Goal: Transaction & Acquisition: Subscribe to service/newsletter

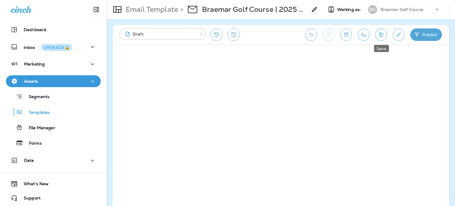
click at [383, 39] on button "Save" at bounding box center [381, 34] width 12 height 12
click at [406, 7] on div "Braemar Golf Course" at bounding box center [406, 9] width 53 height 9
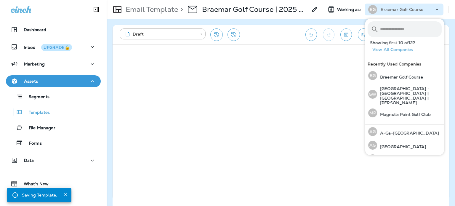
click at [400, 26] on input "text" at bounding box center [411, 29] width 62 height 16
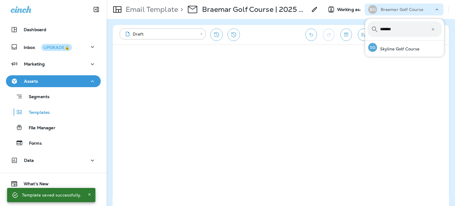
type input "*******"
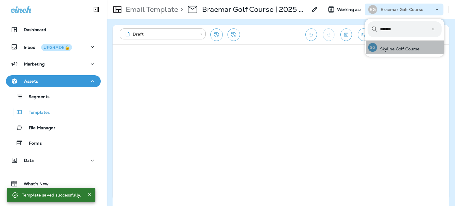
click at [410, 53] on div "SG Skyline Golf Course" at bounding box center [394, 48] width 56 height 14
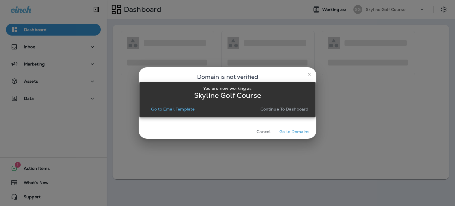
click at [299, 107] on p "Continue to Dashboard" at bounding box center [284, 109] width 48 height 5
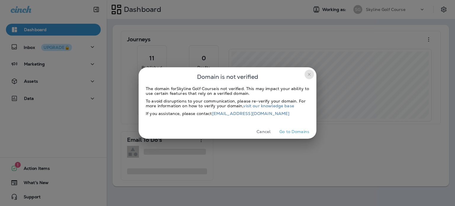
click at [308, 74] on icon "close" at bounding box center [309, 74] width 5 height 5
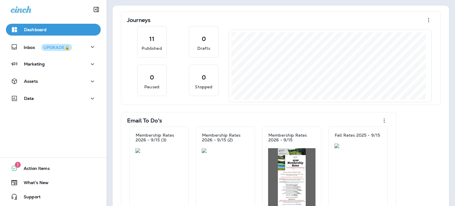
scroll to position [50, 0]
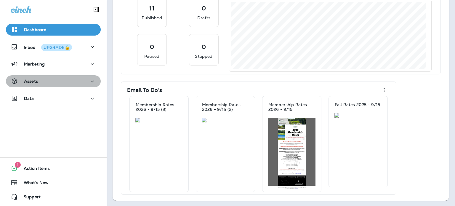
click at [63, 81] on div "Assets" at bounding box center [53, 81] width 85 height 7
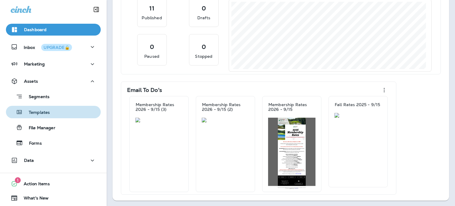
click at [57, 112] on div "Templates" at bounding box center [53, 111] width 90 height 9
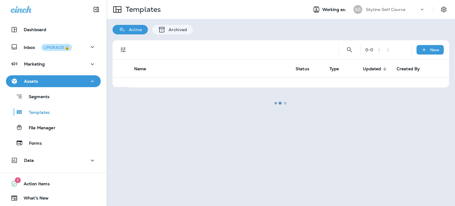
click at [350, 49] on div at bounding box center [280, 103] width 347 height 205
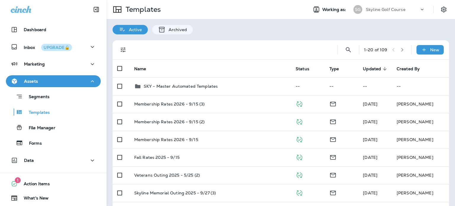
click at [347, 49] on button "Search Templates" at bounding box center [348, 50] width 12 height 12
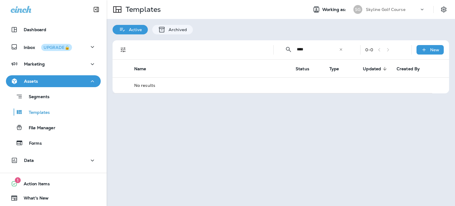
drag, startPoint x: 313, startPoint y: 49, endPoint x: 282, endPoint y: 51, distance: 30.9
click at [282, 51] on div "​ **** ​ ​" at bounding box center [313, 49] width 71 height 16
type input "****"
drag, startPoint x: 316, startPoint y: 50, endPoint x: 291, endPoint y: 51, distance: 25.2
click at [290, 51] on div "​ **** ​ ​" at bounding box center [313, 49] width 71 height 16
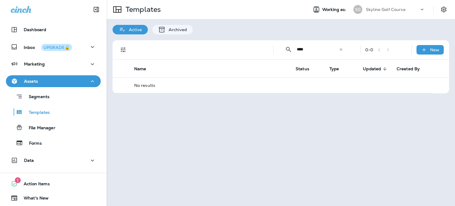
click at [346, 51] on div "​ **** ​ ​" at bounding box center [313, 49] width 71 height 16
click at [341, 49] on icon at bounding box center [340, 49] width 2 height 2
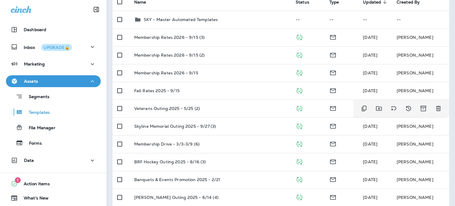
scroll to position [30, 0]
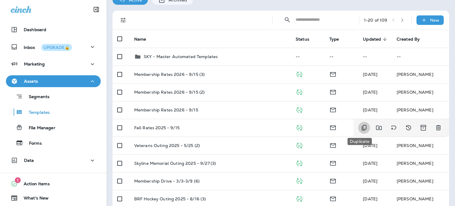
click at [360, 126] on icon "Duplicate" at bounding box center [363, 127] width 7 height 7
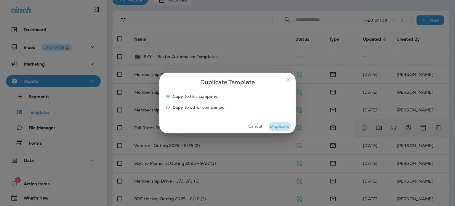
click at [277, 129] on button "Duplicate" at bounding box center [279, 126] width 22 height 9
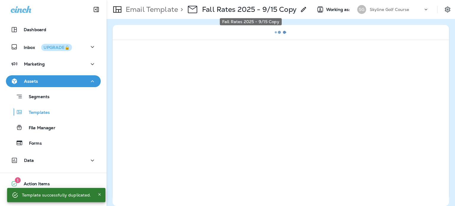
click at [293, 12] on p "Fall Rates 2025 - 9/15 Copy" at bounding box center [249, 9] width 94 height 9
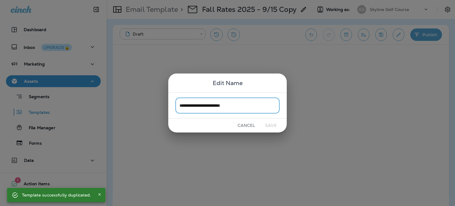
click at [200, 101] on input "**********" at bounding box center [227, 105] width 104 height 16
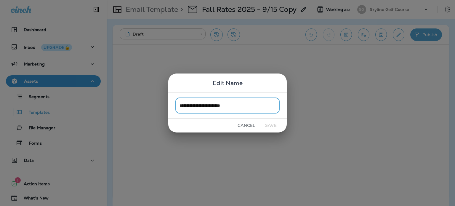
drag, startPoint x: 179, startPoint y: 106, endPoint x: 199, endPoint y: 106, distance: 20.4
click at [199, 106] on input "**********" at bounding box center [227, 105] width 104 height 16
type input "**********"
click at [268, 122] on button "Save" at bounding box center [271, 125] width 22 height 9
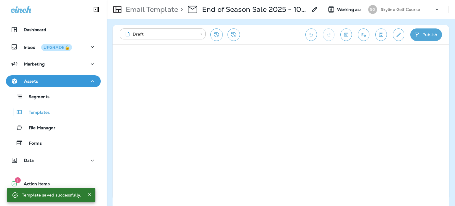
click at [399, 34] on icon "Edit details" at bounding box center [398, 35] width 6 height 6
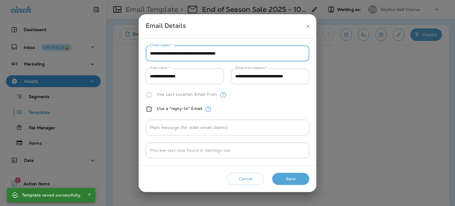
click at [227, 47] on input "**********" at bounding box center [227, 54] width 163 height 16
paste input "text"
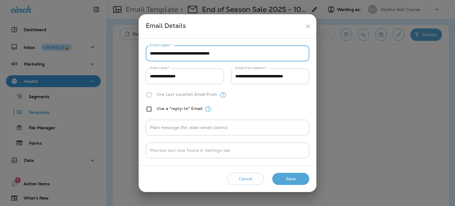
type input "**********"
click at [297, 180] on button "Save" at bounding box center [290, 179] width 37 height 12
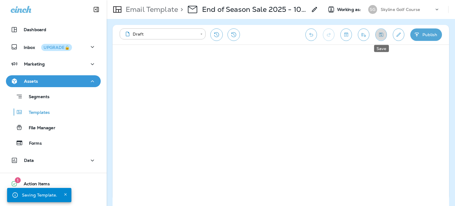
click at [385, 33] on button "Save" at bounding box center [381, 34] width 12 height 12
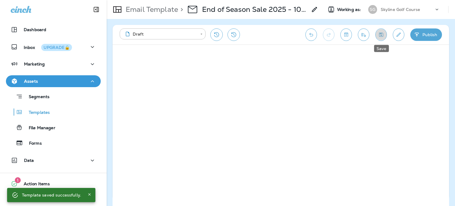
drag, startPoint x: 383, startPoint y: 34, endPoint x: 359, endPoint y: 36, distance: 24.7
click at [383, 34] on icon "Save" at bounding box center [381, 35] width 6 height 6
click at [359, 36] on button "Send test email" at bounding box center [364, 34] width 12 height 12
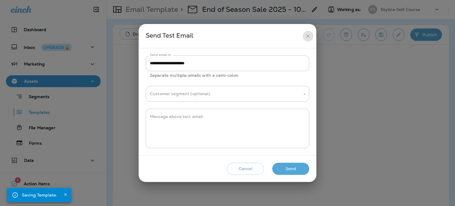
click at [310, 35] on icon "close" at bounding box center [308, 36] width 6 height 6
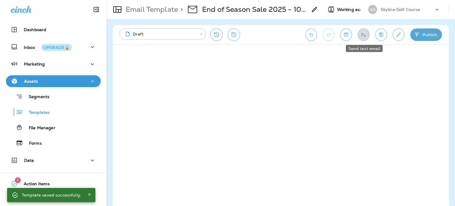
click at [361, 36] on icon "Send test email" at bounding box center [363, 35] width 6 height 6
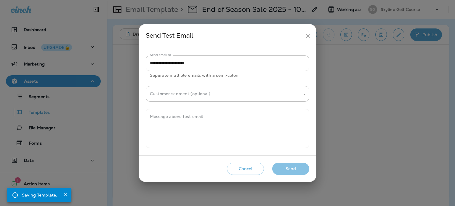
click at [288, 166] on button "Send" at bounding box center [290, 169] width 37 height 12
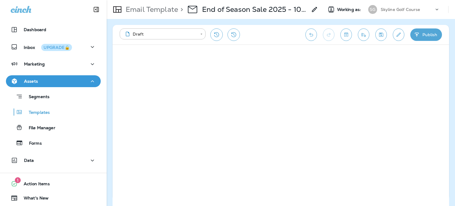
click at [379, 36] on icon "Save" at bounding box center [381, 35] width 4 height 4
click at [365, 35] on icon "Send test email" at bounding box center [363, 35] width 4 height 4
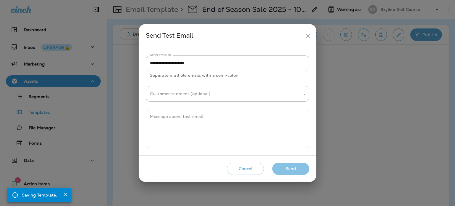
click at [290, 167] on button "Send" at bounding box center [290, 169] width 37 height 12
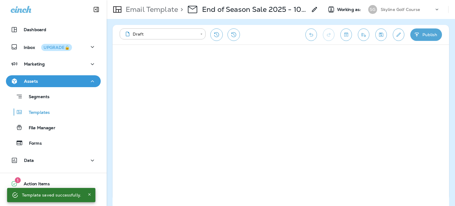
click at [379, 32] on icon "Save" at bounding box center [381, 35] width 6 height 6
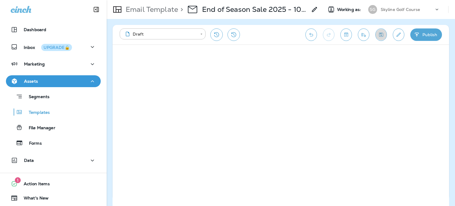
click at [380, 30] on button "Save" at bounding box center [381, 34] width 12 height 12
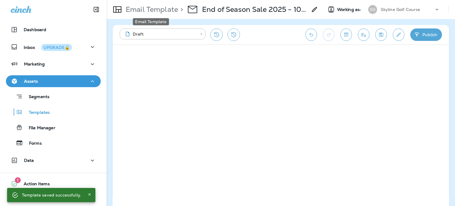
click at [161, 9] on p "Email Template" at bounding box center [150, 9] width 55 height 9
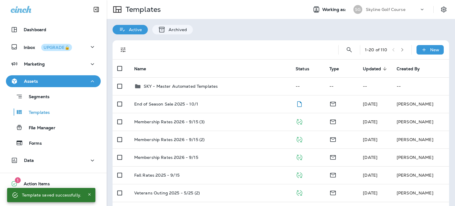
click at [272, 106] on td "End of Season Sale 2025 - 10/1" at bounding box center [209, 104] width 161 height 18
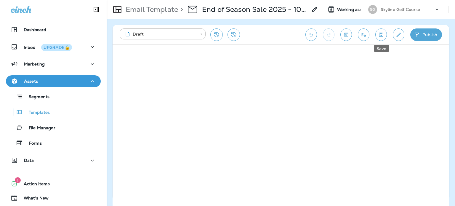
click at [383, 33] on icon "Save" at bounding box center [381, 35] width 6 height 6
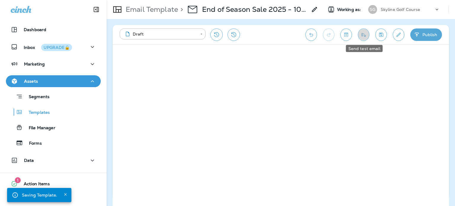
click at [361, 33] on icon "Send test email" at bounding box center [363, 35] width 6 height 6
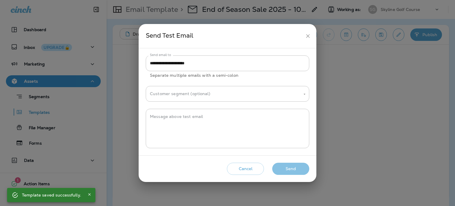
click at [296, 167] on button "Send" at bounding box center [290, 169] width 37 height 12
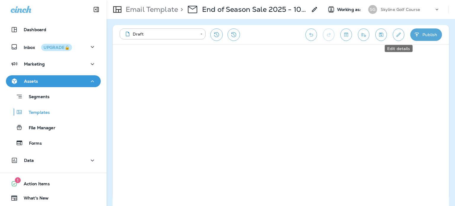
click at [400, 35] on icon "Edit details" at bounding box center [398, 35] width 6 height 6
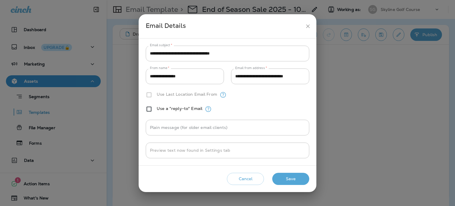
click at [307, 26] on icon "close" at bounding box center [308, 26] width 4 height 4
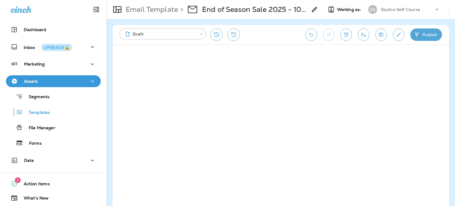
click at [366, 34] on icon "Send test email" at bounding box center [363, 35] width 6 height 6
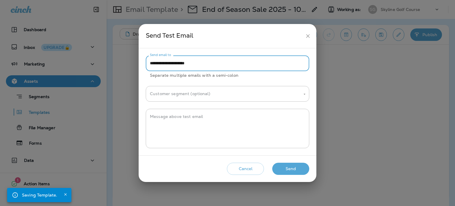
drag, startPoint x: 222, startPoint y: 64, endPoint x: 32, endPoint y: 46, distance: 190.6
click at [32, 46] on div "**********" at bounding box center [227, 103] width 455 height 206
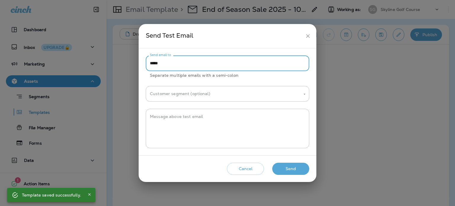
type input "**********"
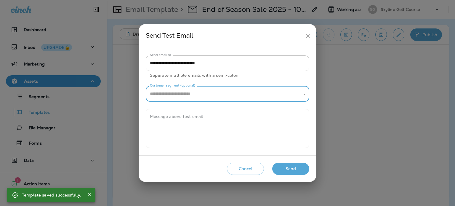
click at [301, 166] on button "Send" at bounding box center [290, 169] width 37 height 12
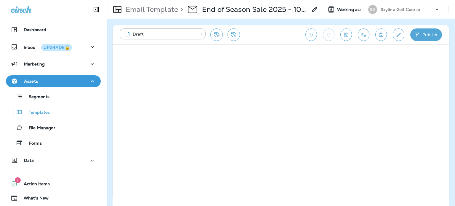
click at [438, 8] on icon at bounding box center [437, 10] width 6 height 6
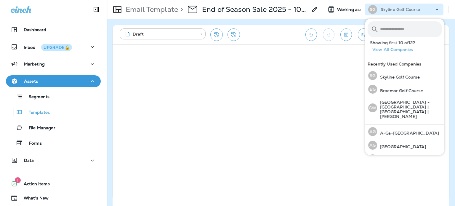
click at [306, 15] on div "> End of Season Sale 2025 - 10/1" at bounding box center [248, 9] width 140 height 17
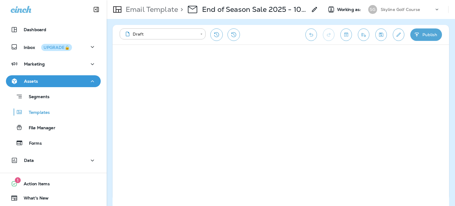
click at [19, 13] on div at bounding box center [21, 9] width 21 height 7
click at [143, 12] on p "Email Template" at bounding box center [150, 9] width 55 height 9
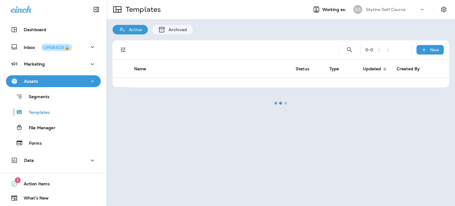
click at [440, 11] on div at bounding box center [280, 103] width 347 height 205
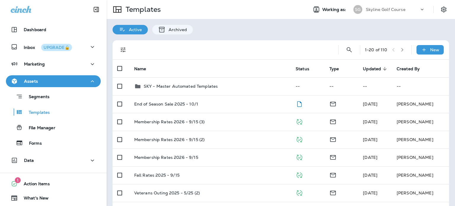
click at [444, 10] on div at bounding box center [446, 9] width 17 height 11
click at [440, 8] on icon "Settings" at bounding box center [443, 9] width 7 height 7
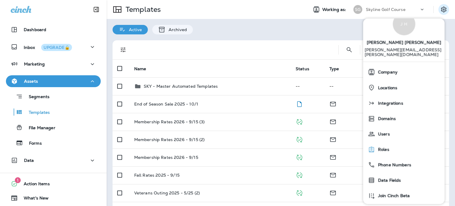
scroll to position [31, 0]
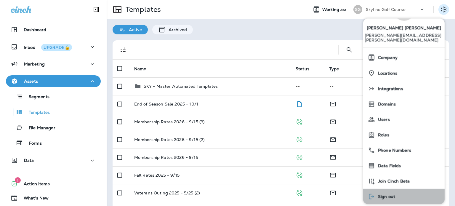
click at [406, 190] on button "Sign out" at bounding box center [403, 196] width 81 height 15
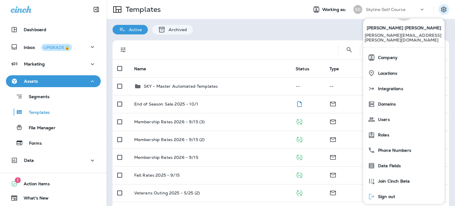
click at [388, 194] on span "Sign out" at bounding box center [385, 196] width 20 height 5
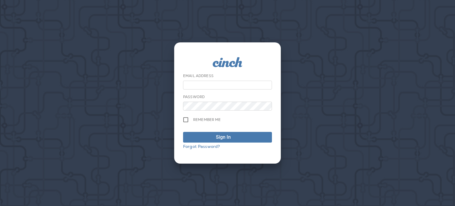
type input "**********"
click at [219, 135] on div "Sign In" at bounding box center [223, 137] width 15 height 7
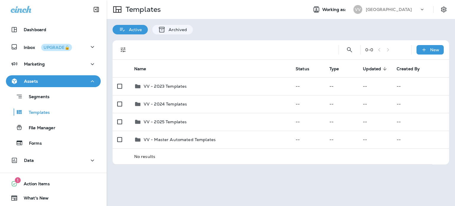
click at [407, 14] on div "VV Valley View Golf Course" at bounding box center [389, 10] width 79 height 12
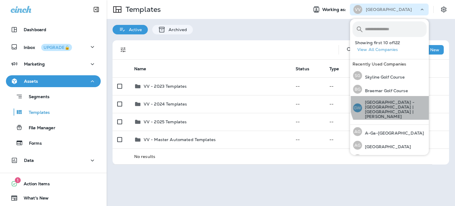
click at [395, 102] on p "[GEOGRAPHIC_DATA] - [GEOGRAPHIC_DATA] | [GEOGRAPHIC_DATA] | [PERSON_NAME]" at bounding box center [394, 109] width 65 height 19
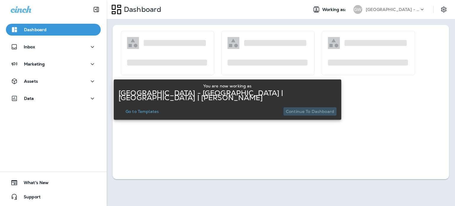
click at [301, 109] on p "Continue to Dashboard" at bounding box center [310, 111] width 48 height 5
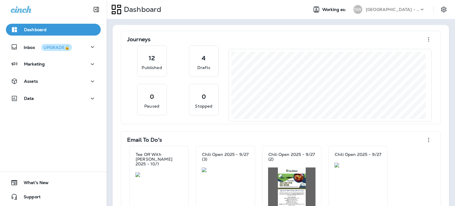
click at [52, 82] on div "Assets" at bounding box center [53, 81] width 85 height 7
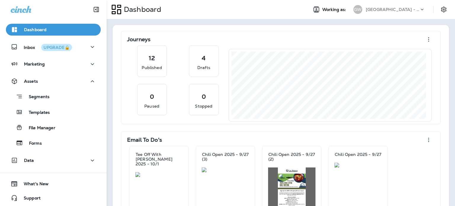
click at [55, 113] on div "Templates" at bounding box center [53, 111] width 90 height 9
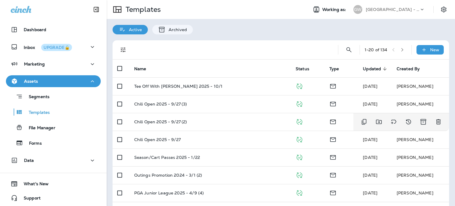
click at [237, 124] on td "Chili Open 2025 - 9/27 (2)" at bounding box center [209, 122] width 161 height 18
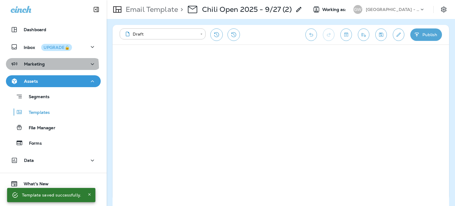
click at [44, 67] on div "Marketing" at bounding box center [28, 63] width 34 height 7
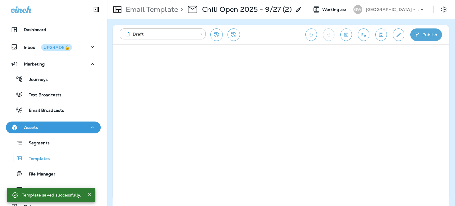
click at [60, 111] on p "Email Broadcasts" at bounding box center [43, 111] width 41 height 6
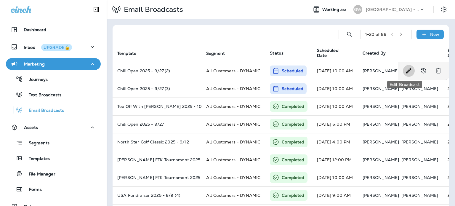
click at [406, 70] on icon "Edit Broadcast" at bounding box center [408, 70] width 7 height 7
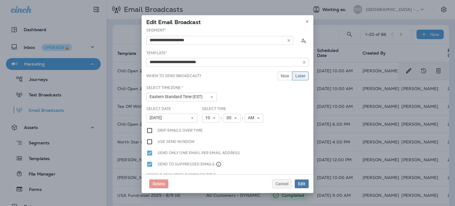
type input "**********"
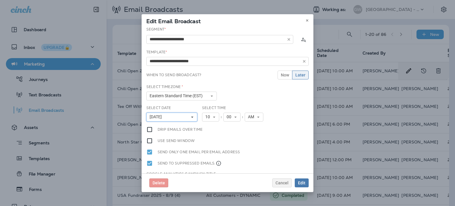
click at [164, 116] on span "September 15, 2025" at bounding box center [156, 116] width 15 height 5
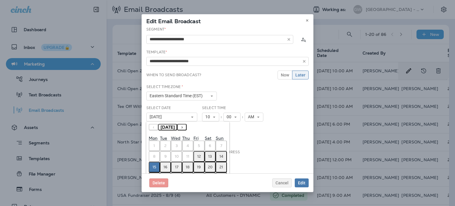
click at [199, 155] on abbr "12" at bounding box center [199, 156] width 4 height 5
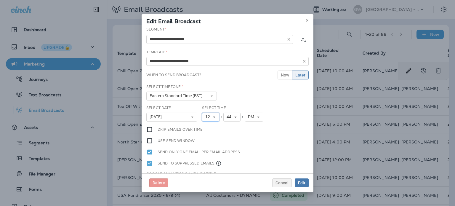
click at [212, 117] on icon at bounding box center [214, 117] width 4 height 4
click at [205, 156] on link "5" at bounding box center [210, 154] width 17 height 7
click at [226, 115] on span "44" at bounding box center [227, 116] width 7 height 5
click at [226, 125] on link "00" at bounding box center [229, 126] width 17 height 7
click at [257, 133] on div "**********" at bounding box center [227, 100] width 172 height 147
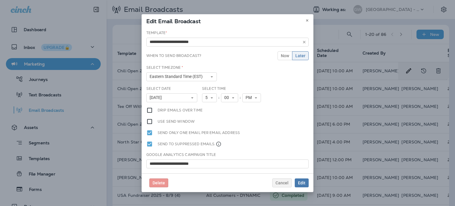
scroll to position [28, 0]
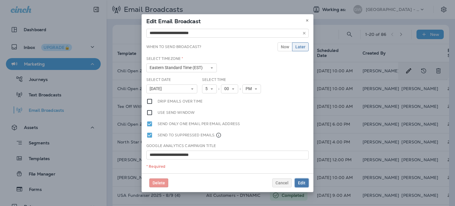
click at [304, 183] on span "Edit" at bounding box center [301, 183] width 7 height 4
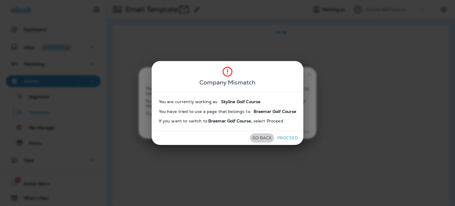
click at [260, 138] on button "Go Back" at bounding box center [262, 137] width 24 height 9
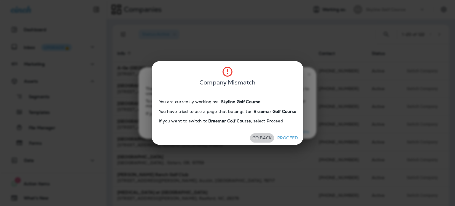
click at [260, 139] on button "Go Back" at bounding box center [262, 137] width 24 height 9
click at [282, 137] on button "Proceed" at bounding box center [287, 137] width 22 height 9
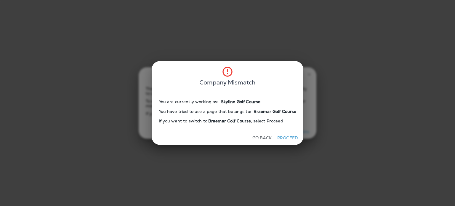
click at [287, 134] on button "Proceed" at bounding box center [287, 137] width 22 height 9
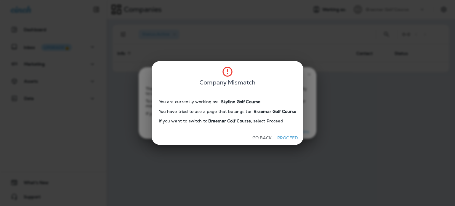
click at [289, 137] on button "Proceed" at bounding box center [287, 137] width 22 height 9
click at [267, 133] on button "Go Back" at bounding box center [262, 137] width 24 height 9
drag, startPoint x: 289, startPoint y: 135, endPoint x: 304, endPoint y: 95, distance: 42.6
click at [290, 132] on div "Go Back Proceed" at bounding box center [228, 138] width 152 height 14
click at [308, 75] on div "Company Mismatch You are currently working as: Skyline Golf Course You have tri…" at bounding box center [227, 103] width 455 height 206
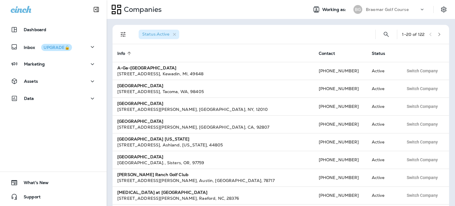
click at [388, 7] on p "Braemar Golf Course" at bounding box center [387, 9] width 43 height 5
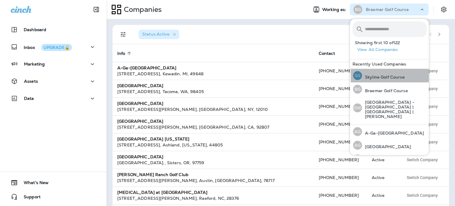
click at [389, 74] on div "SG Skyline Golf Course" at bounding box center [378, 76] width 56 height 14
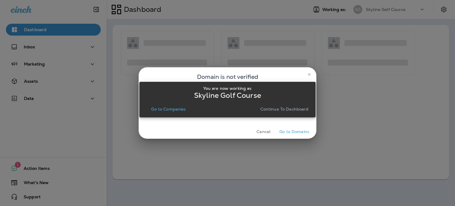
click at [299, 107] on p "Continue to Dashboard" at bounding box center [284, 109] width 48 height 5
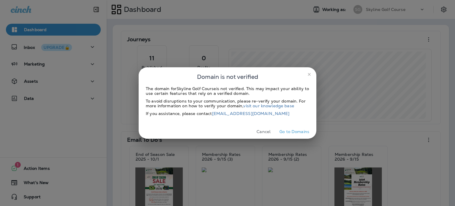
click at [309, 75] on icon "close" at bounding box center [309, 74] width 3 height 3
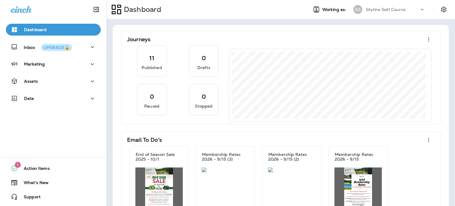
click at [168, 168] on img at bounding box center [158, 195] width 47 height 56
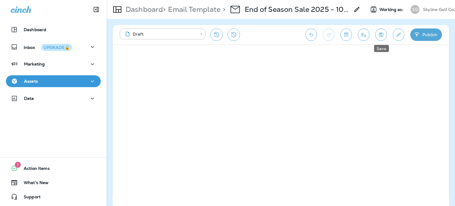
click at [379, 35] on icon "Save" at bounding box center [381, 35] width 6 height 6
click at [365, 35] on icon "Send test email" at bounding box center [363, 35] width 6 height 6
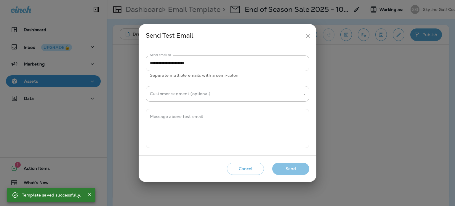
click at [289, 164] on button "Send" at bounding box center [290, 169] width 37 height 12
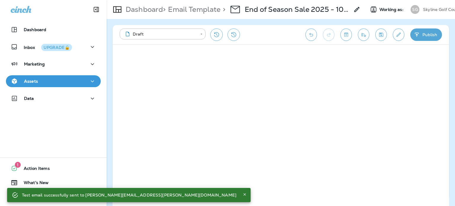
click at [380, 32] on icon "Save" at bounding box center [381, 35] width 6 height 6
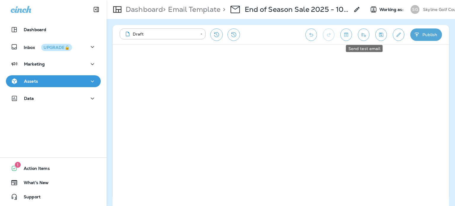
click at [366, 34] on button "Send test email" at bounding box center [364, 34] width 12 height 12
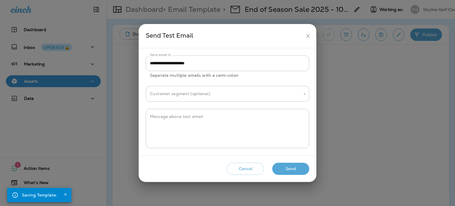
click at [296, 167] on button "Send" at bounding box center [290, 169] width 37 height 12
